Goal: Task Accomplishment & Management: Manage account settings

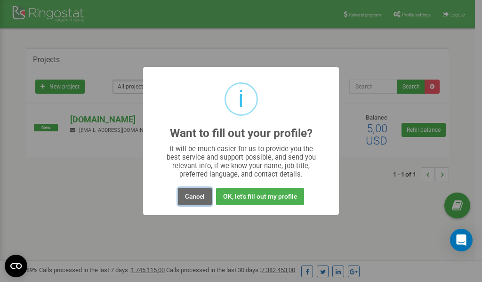
click at [197, 196] on button "Cancel" at bounding box center [195, 196] width 34 height 17
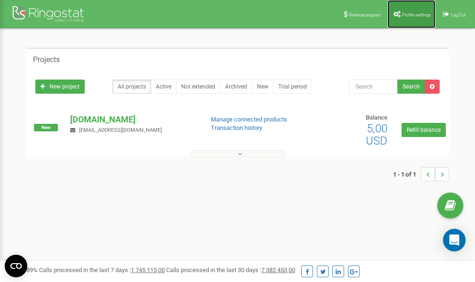
click at [410, 16] on span "Profile settings" at bounding box center [416, 14] width 29 height 5
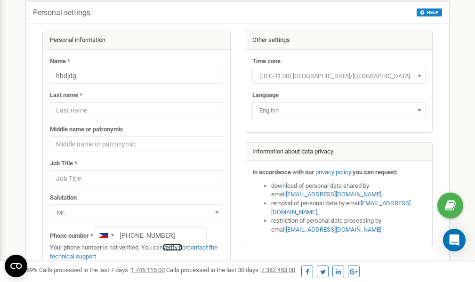
click at [175, 247] on link "verify it" at bounding box center [172, 247] width 19 height 7
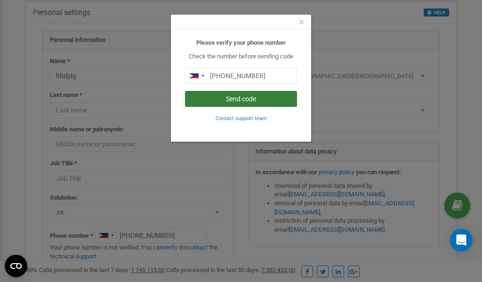
click at [220, 96] on button "Send code" at bounding box center [241, 99] width 112 height 16
